Goal: Browse casually

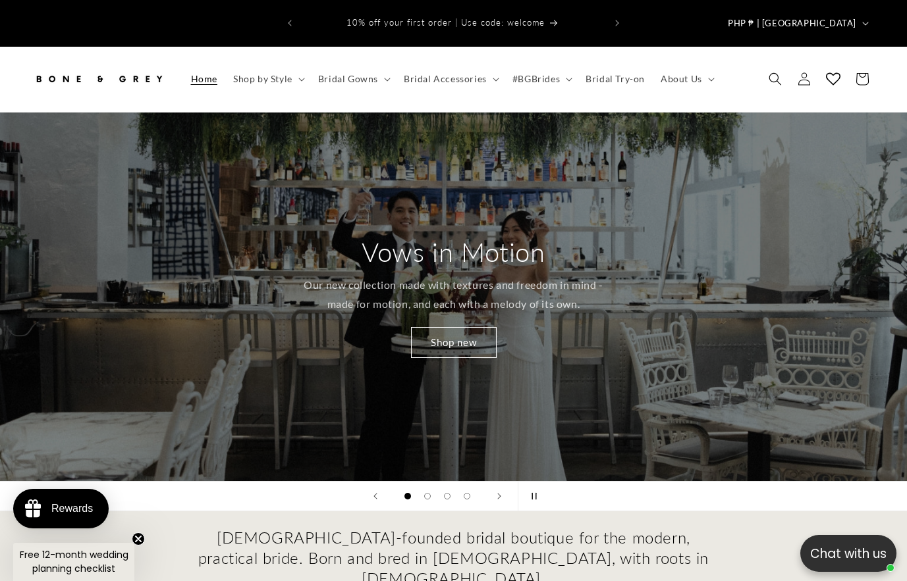
click at [524, 482] on button "Pause slideshow" at bounding box center [532, 496] width 29 height 29
click at [492, 482] on button "Next slide" at bounding box center [499, 496] width 29 height 29
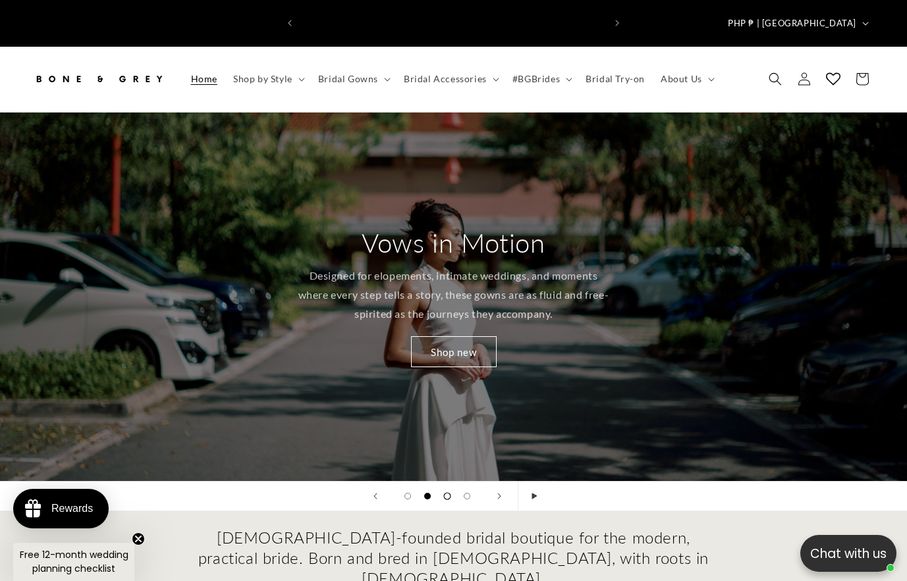
scroll to position [0, 606]
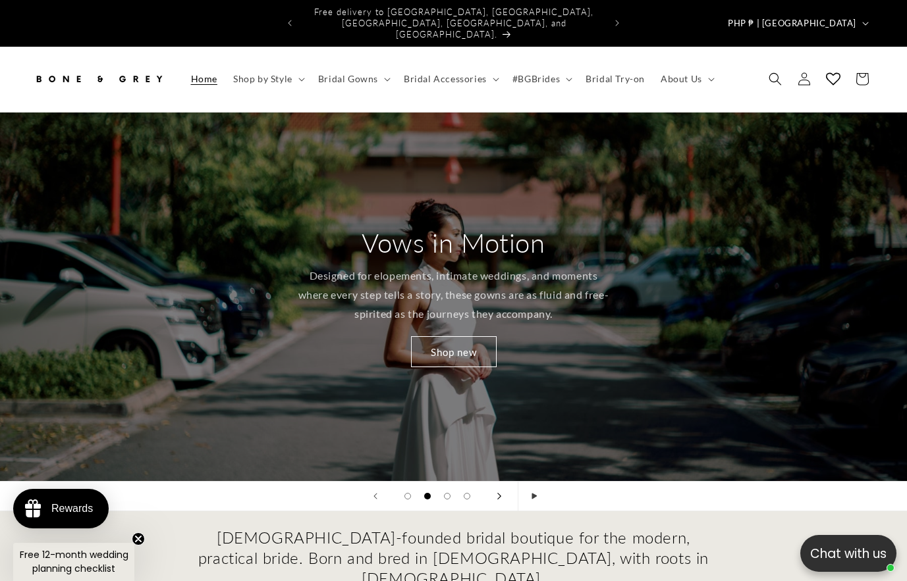
click at [498, 493] on icon "Next slide" at bounding box center [499, 496] width 5 height 7
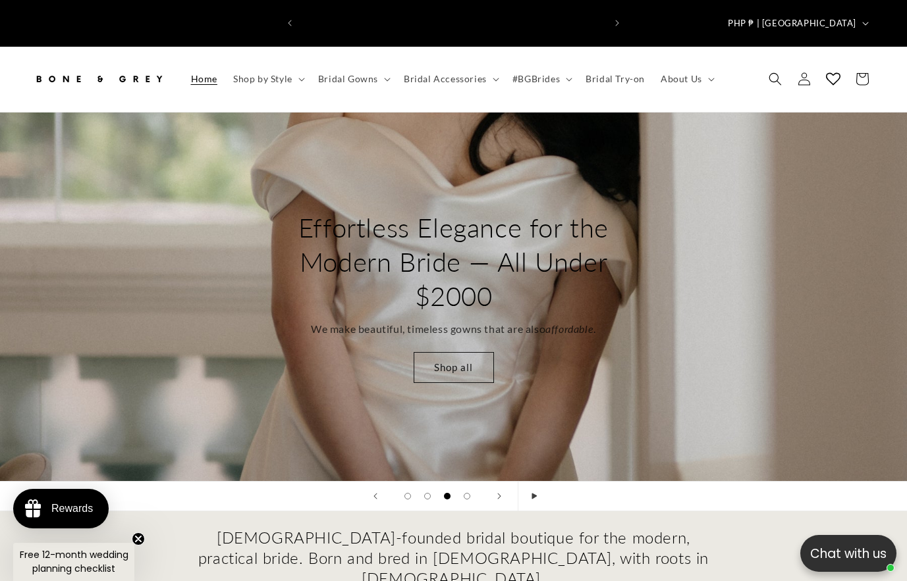
scroll to position [0, 0]
click at [508, 482] on button "Next slide" at bounding box center [499, 496] width 29 height 29
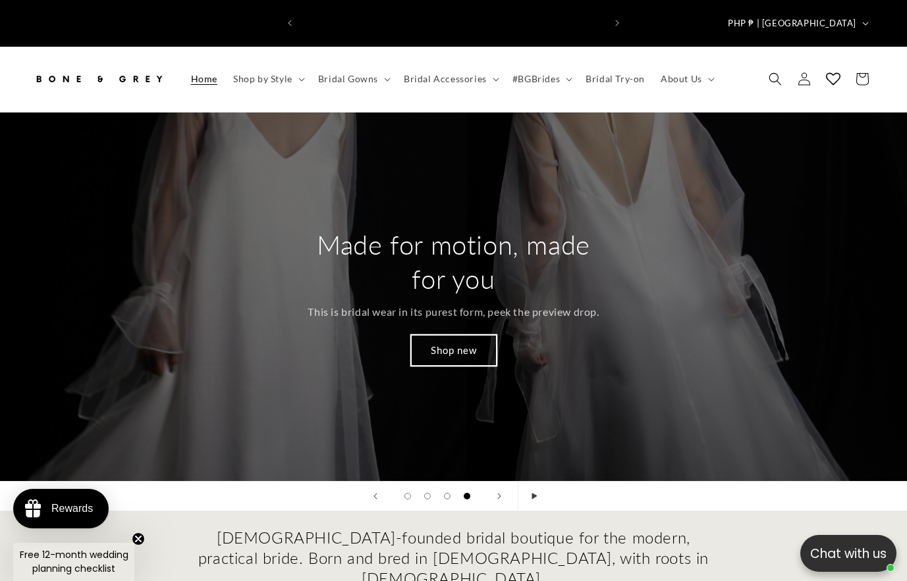
scroll to position [0, 606]
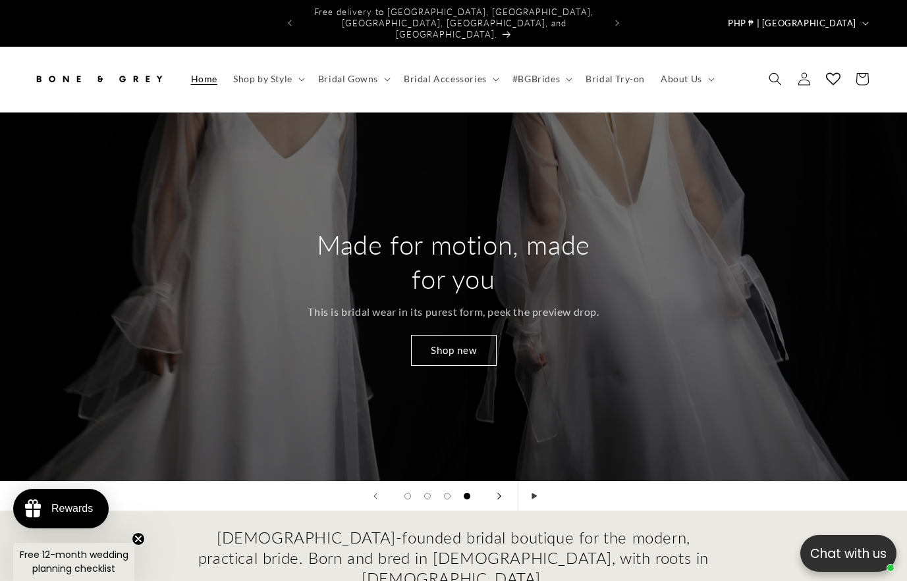
click at [501, 493] on icon "Next slide" at bounding box center [499, 496] width 5 height 7
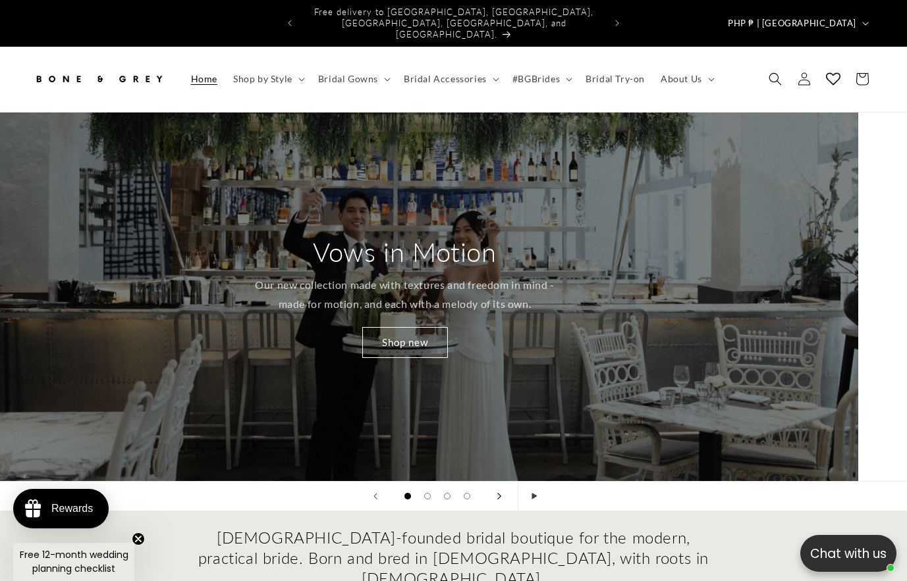
scroll to position [0, 0]
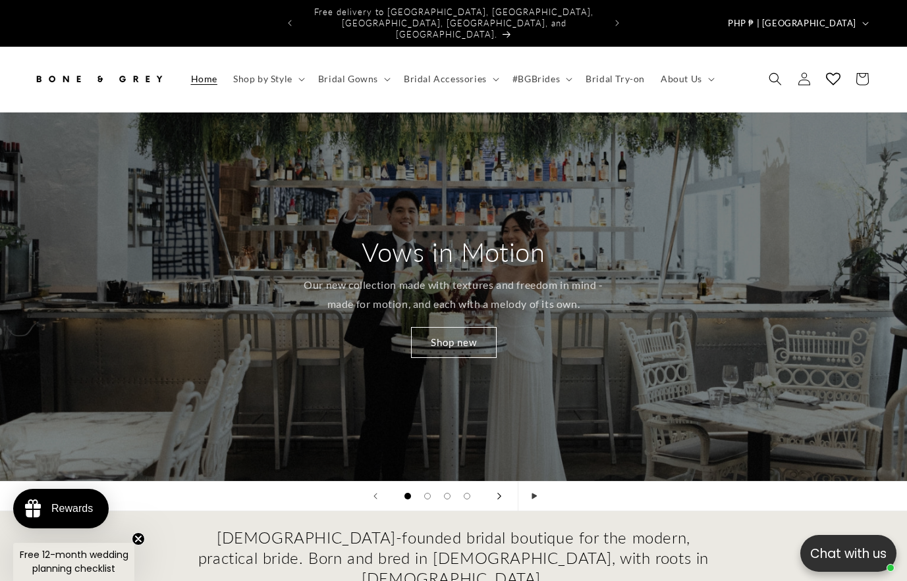
click at [501, 493] on icon "Next slide" at bounding box center [499, 496] width 5 height 7
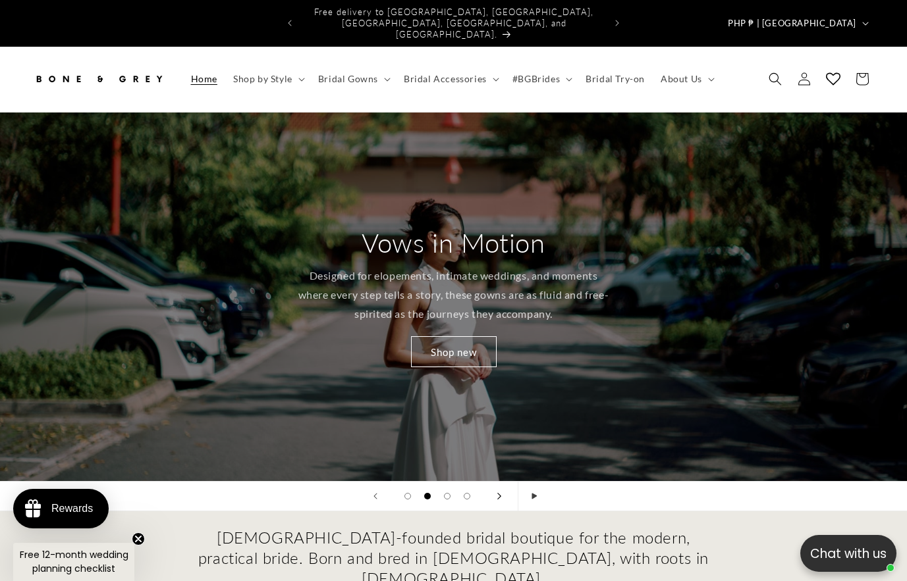
click at [501, 493] on icon "Next slide" at bounding box center [499, 496] width 5 height 7
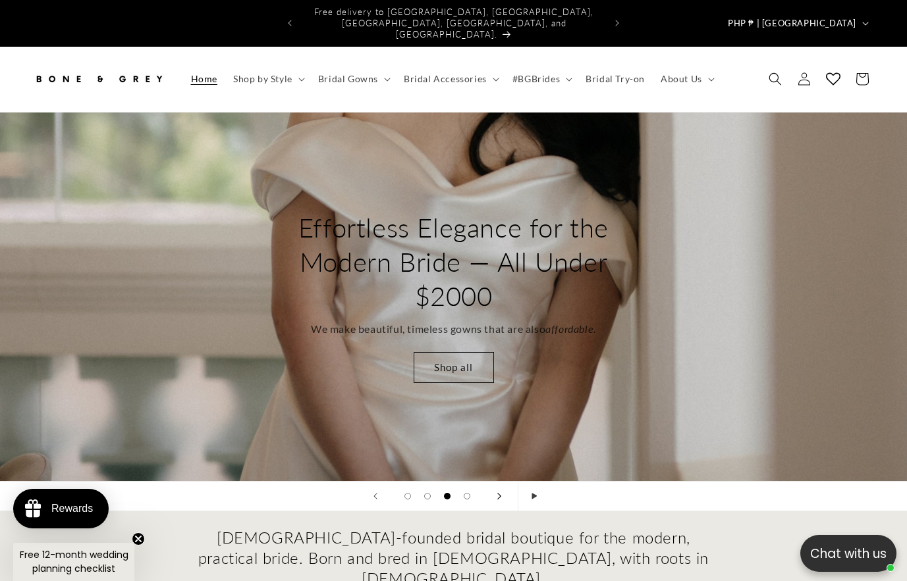
click at [501, 493] on icon "Next slide" at bounding box center [499, 496] width 5 height 7
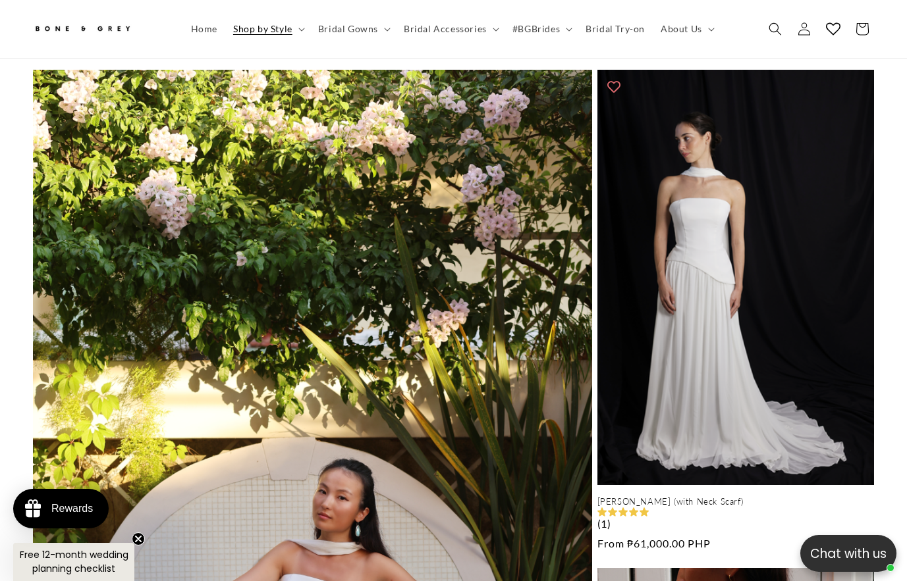
scroll to position [783, 0]
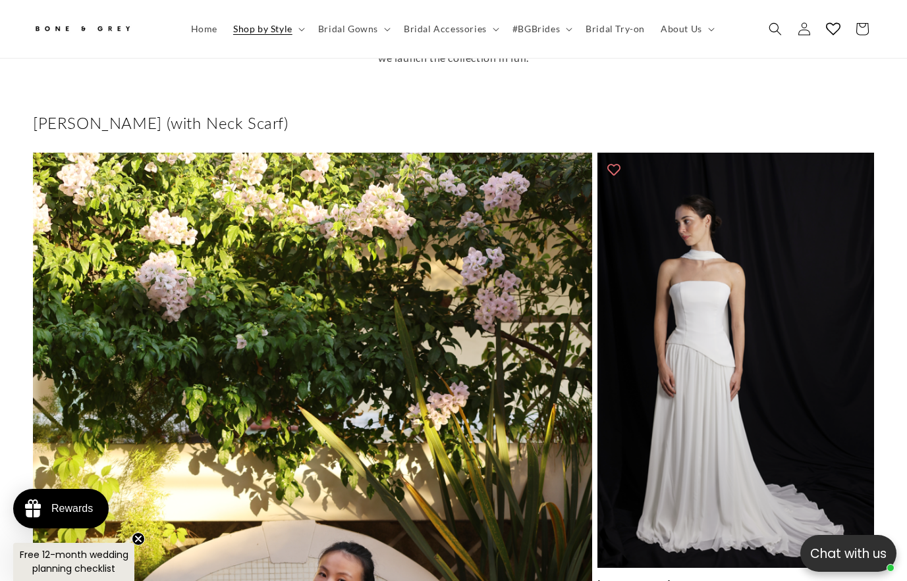
scroll to position [651, 0]
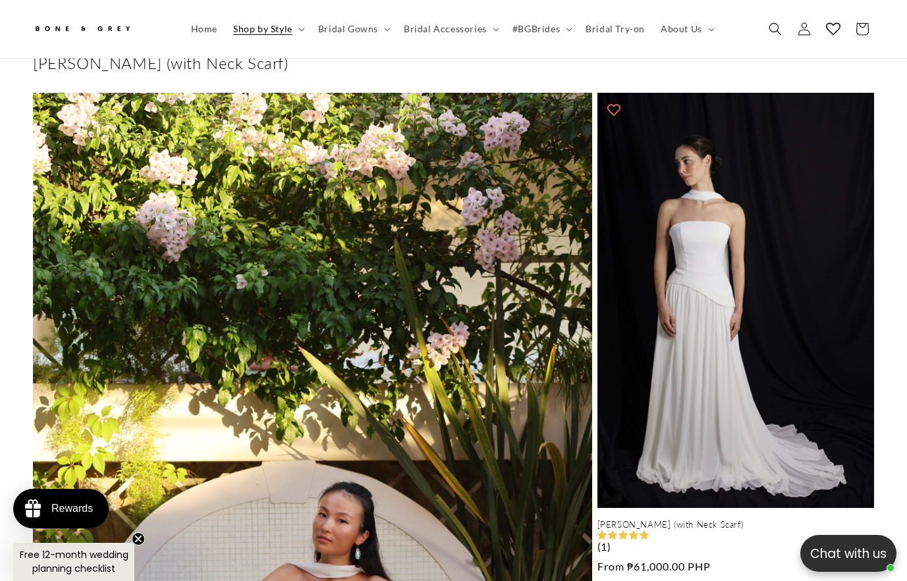
scroll to position [651, 0]
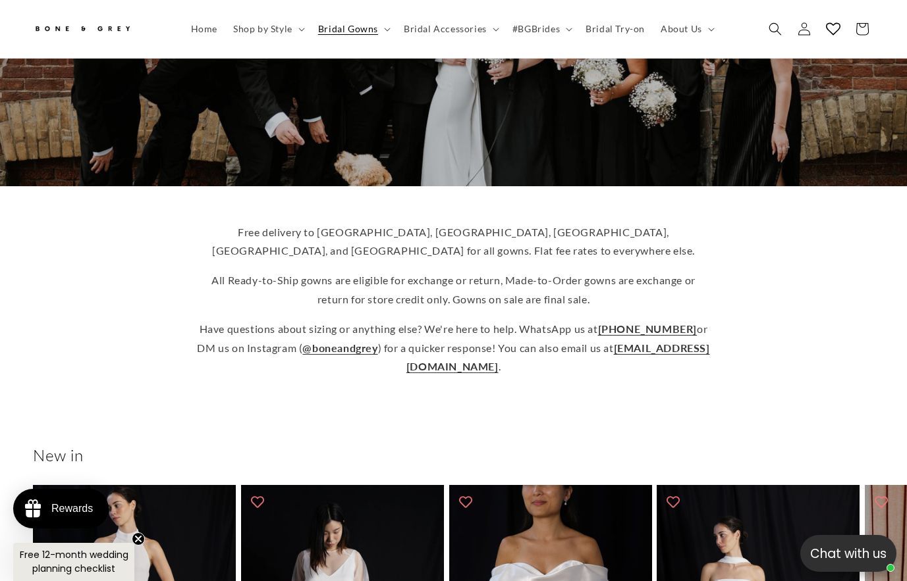
scroll to position [390, 0]
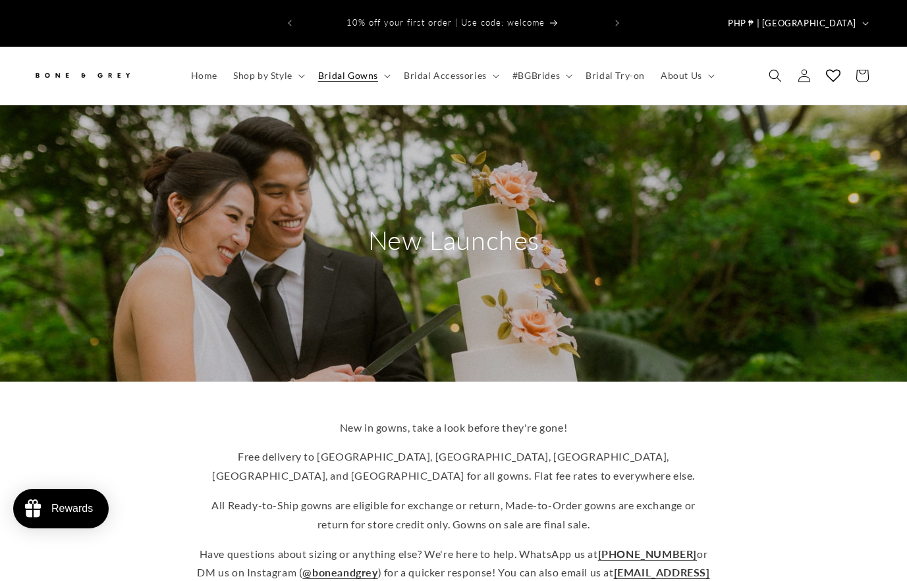
scroll to position [454, 0]
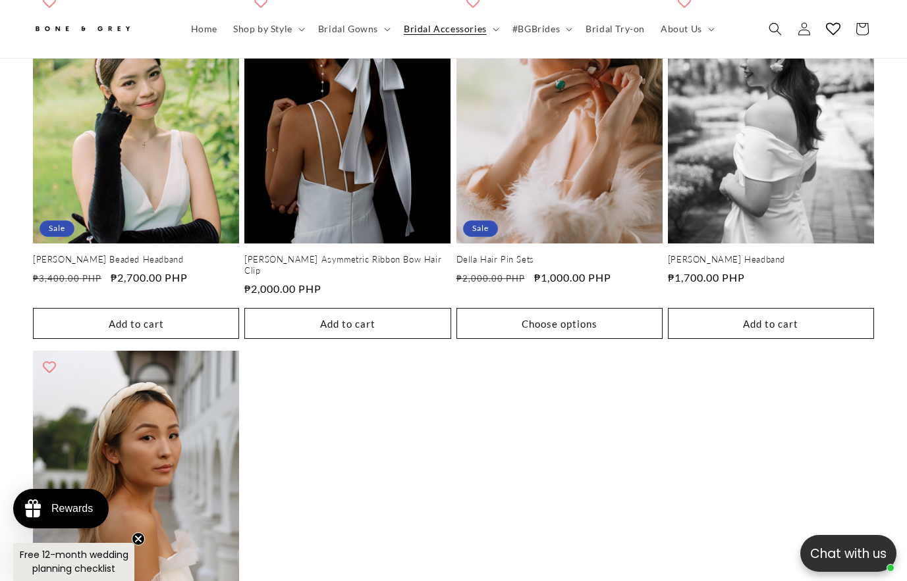
scroll to position [0, 304]
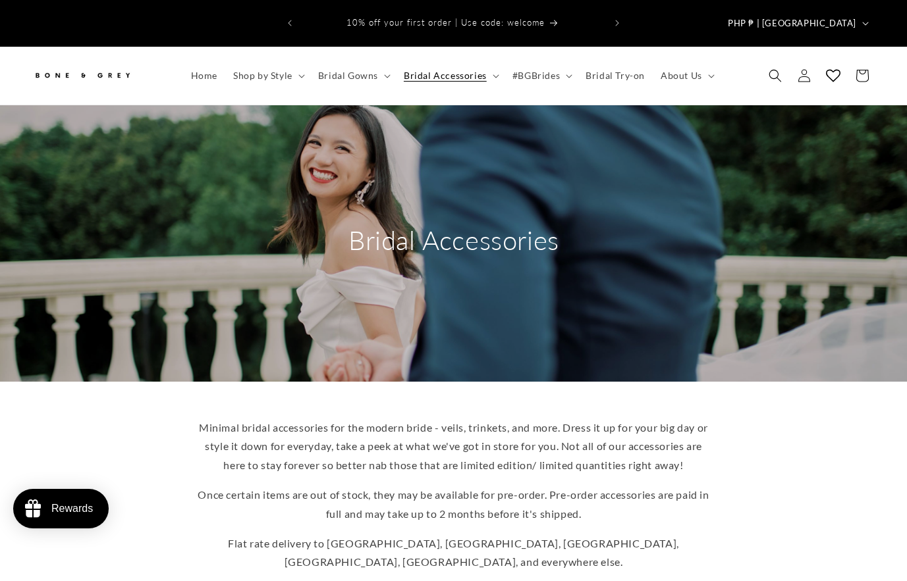
scroll to position [520, 0]
